Goal: Book appointment/travel/reservation

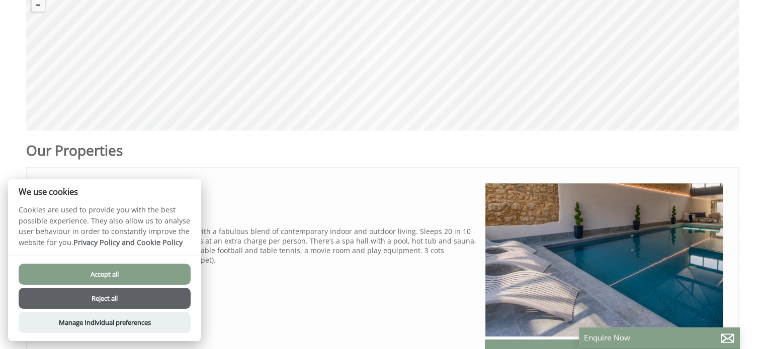
scroll to position [402, 0]
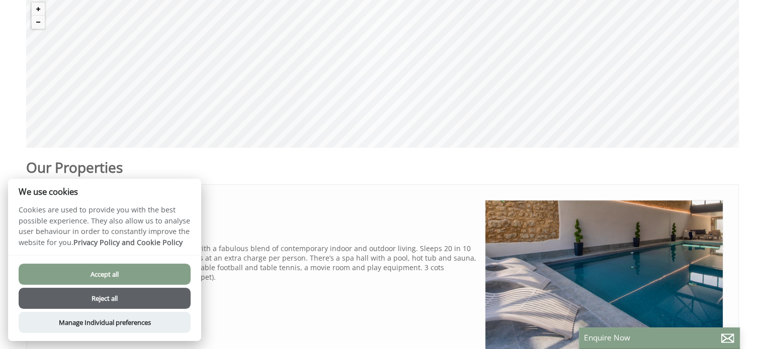
click at [107, 300] on button "Reject all" at bounding box center [105, 298] width 172 height 21
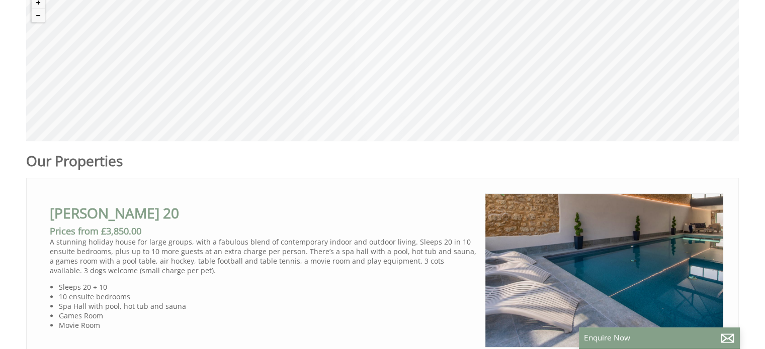
scroll to position [302, 0]
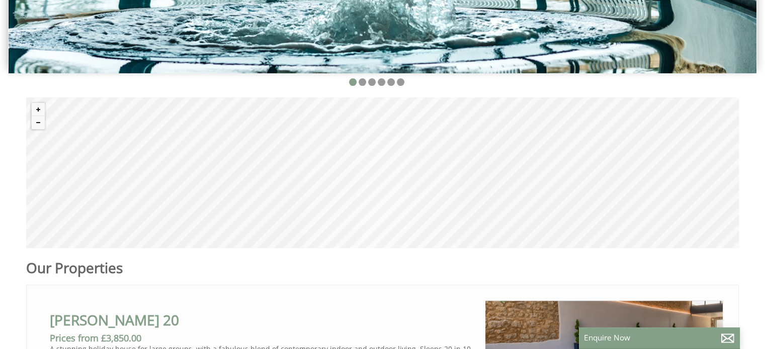
click at [399, 168] on div "© MapTiler © OpenStreetMap contributors" at bounding box center [382, 173] width 712 height 151
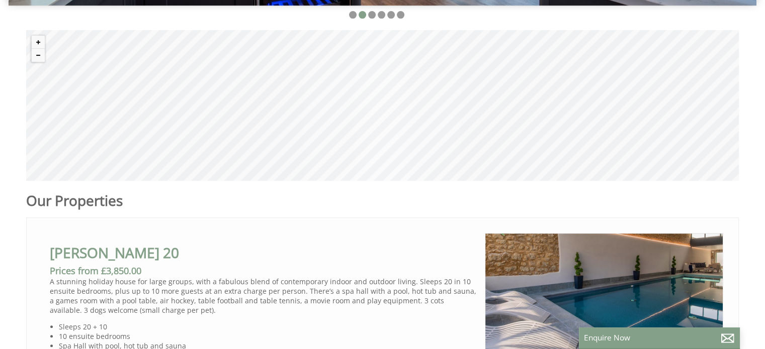
scroll to position [352, 0]
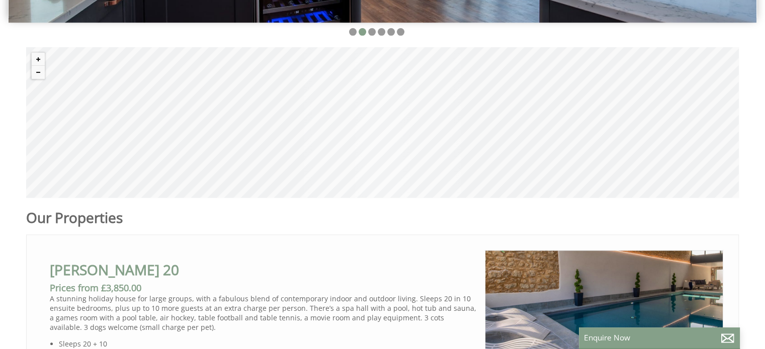
drag, startPoint x: 399, startPoint y: 168, endPoint x: 413, endPoint y: 132, distance: 38.8
click at [424, 117] on div "© MapTiler © OpenStreetMap contributors" at bounding box center [382, 122] width 712 height 151
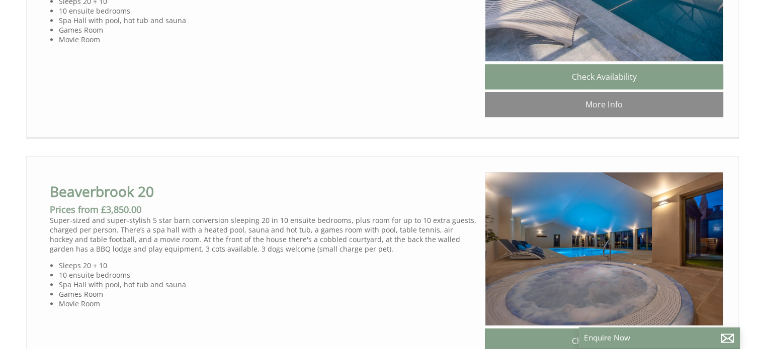
scroll to position [754, 0]
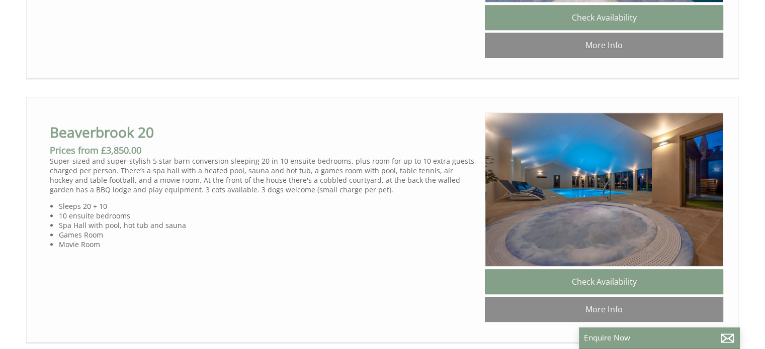
click at [199, 180] on p "Super-sized and super-stylish 5 star barn conversion sleeping 20 in 10 ensuite …" at bounding box center [263, 175] width 427 height 38
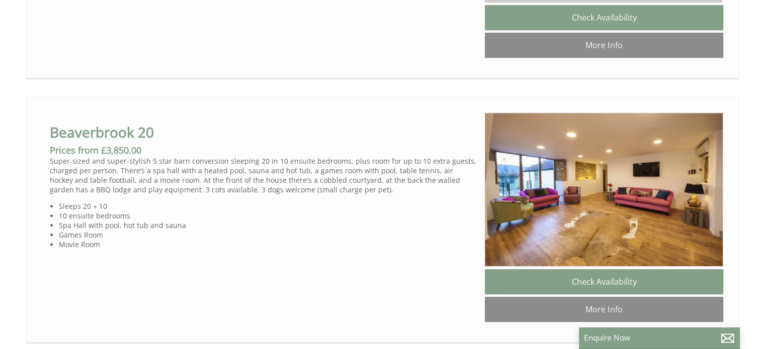
scroll to position [0, 2238]
